Goal: Find specific page/section: Find specific page/section

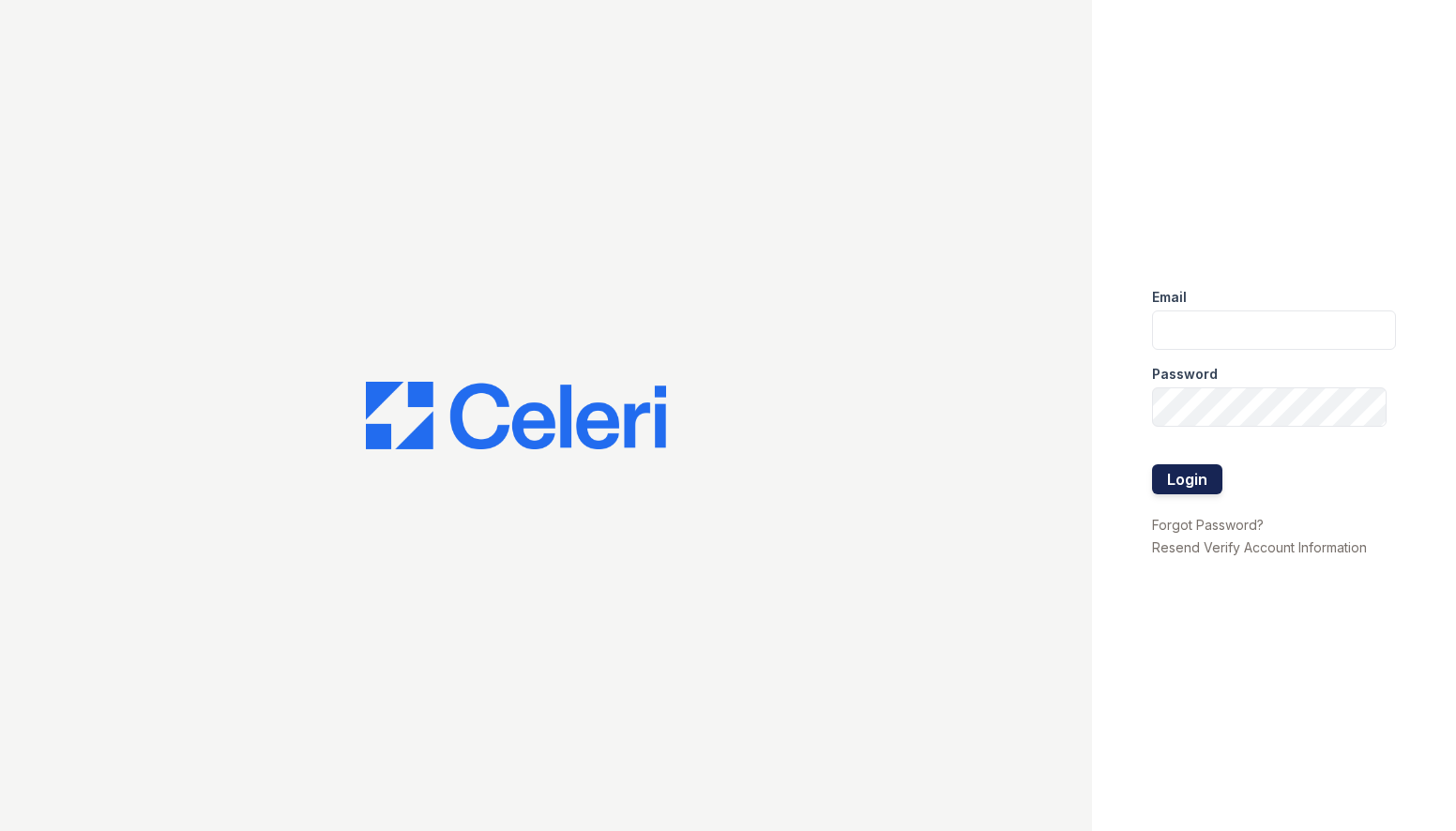
type input "[EMAIL_ADDRESS][DOMAIN_NAME]"
click at [1184, 479] on button "Login" at bounding box center [1186, 479] width 70 height 30
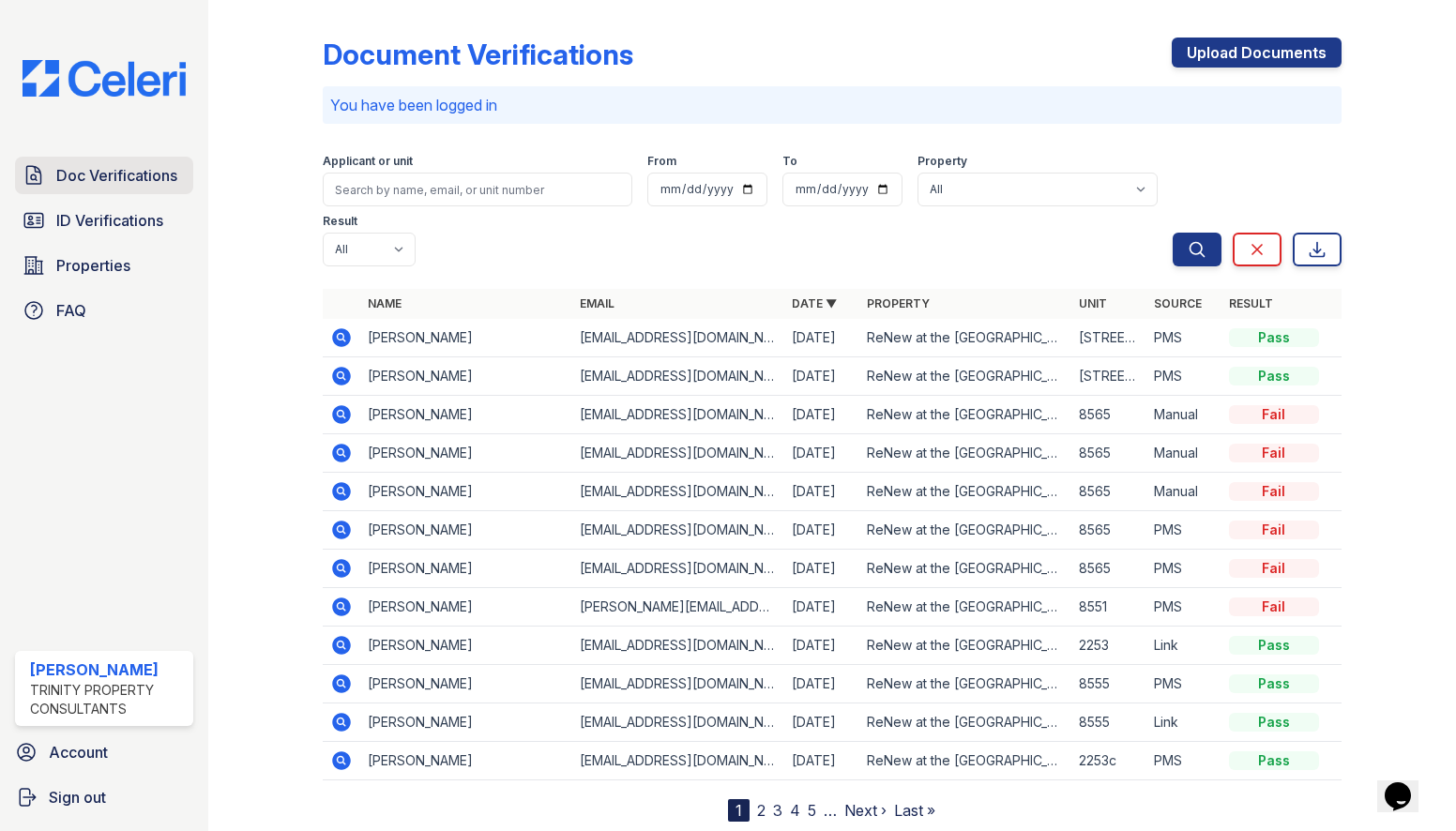
drag, startPoint x: 130, startPoint y: 222, endPoint x: 125, endPoint y: 190, distance: 32.4
click at [130, 222] on span "ID Verifications" at bounding box center [109, 220] width 107 height 22
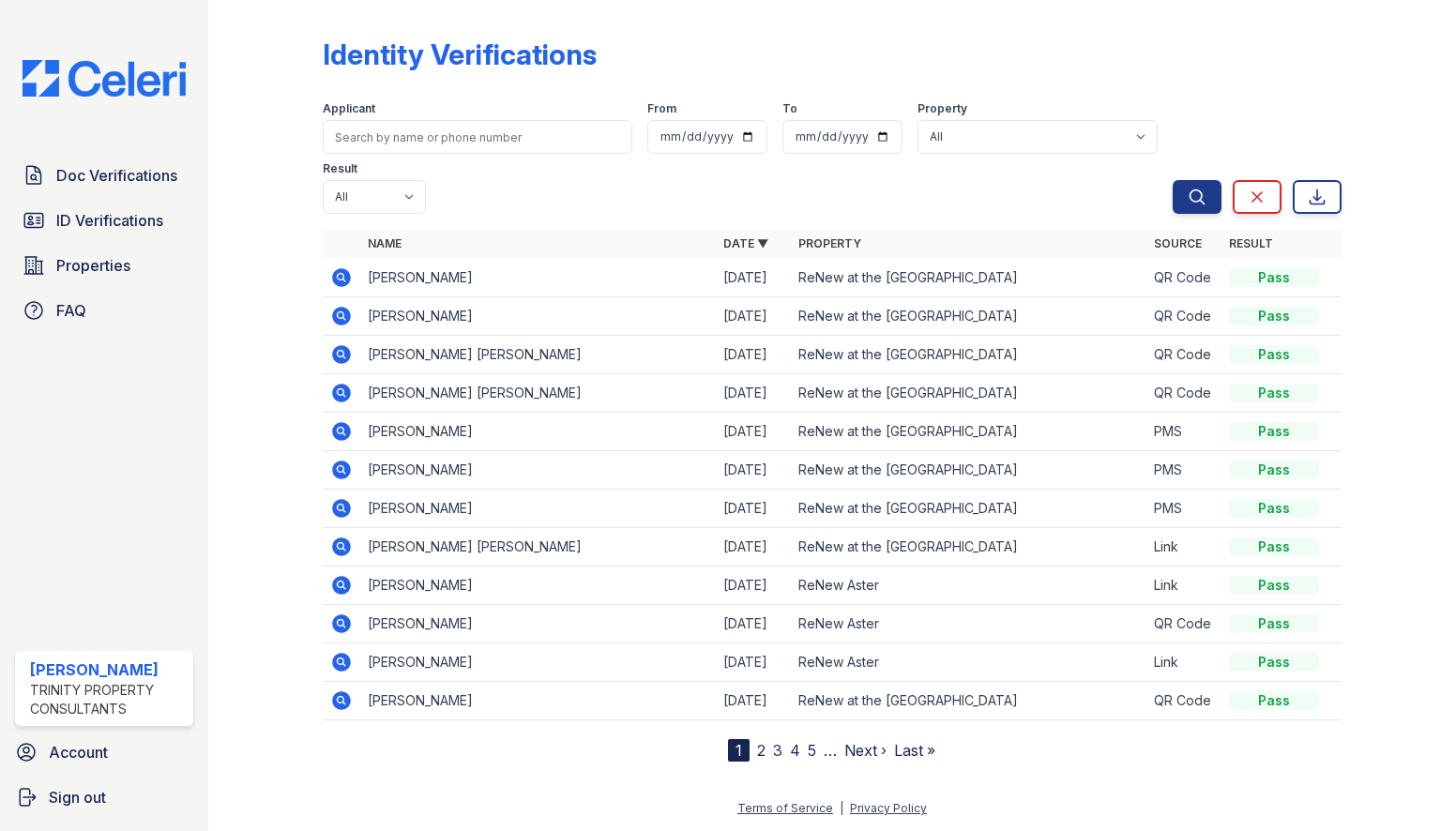
click at [124, 178] on span "Doc Verifications" at bounding box center [117, 174] width 121 height 22
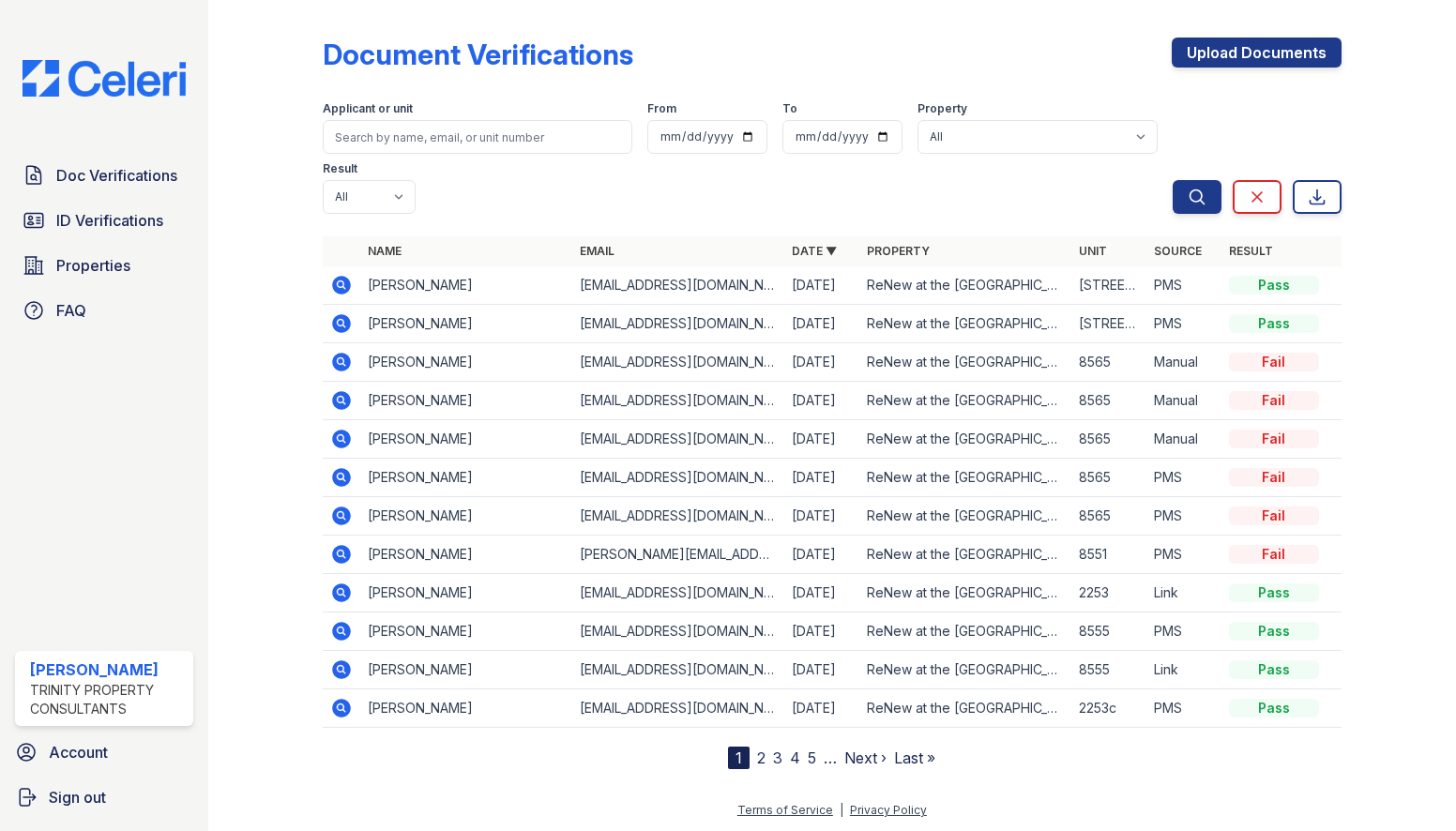
click at [118, 239] on div "Doc Verifications ID Verifications Properties FAQ" at bounding box center [104, 243] width 194 height 173
click at [116, 226] on span "ID Verifications" at bounding box center [109, 220] width 107 height 22
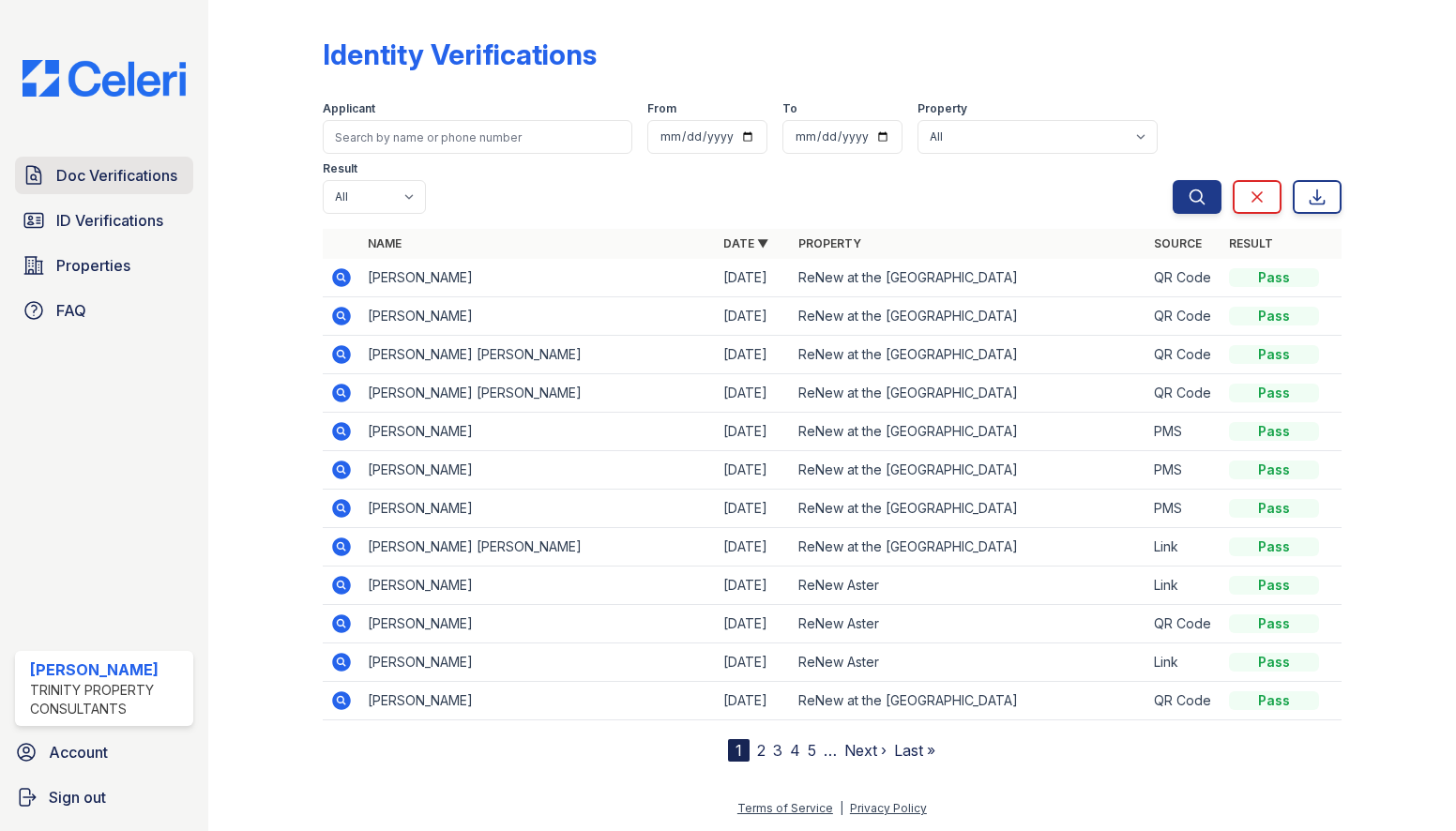
click at [151, 188] on link "Doc Verifications" at bounding box center [104, 175] width 178 height 38
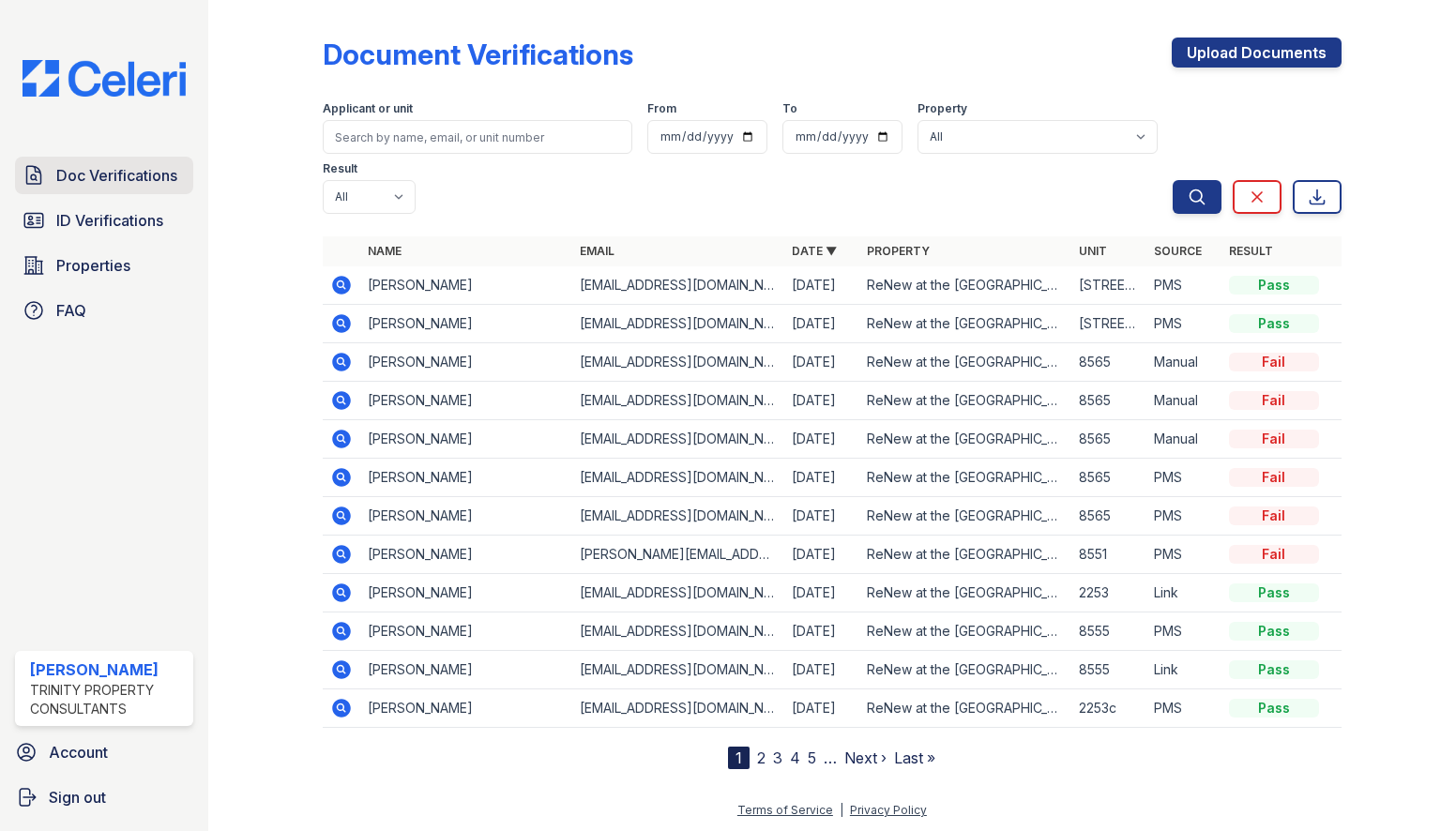
click at [89, 173] on span "Doc Verifications" at bounding box center [117, 174] width 121 height 22
